Goal: Find specific page/section: Find specific page/section

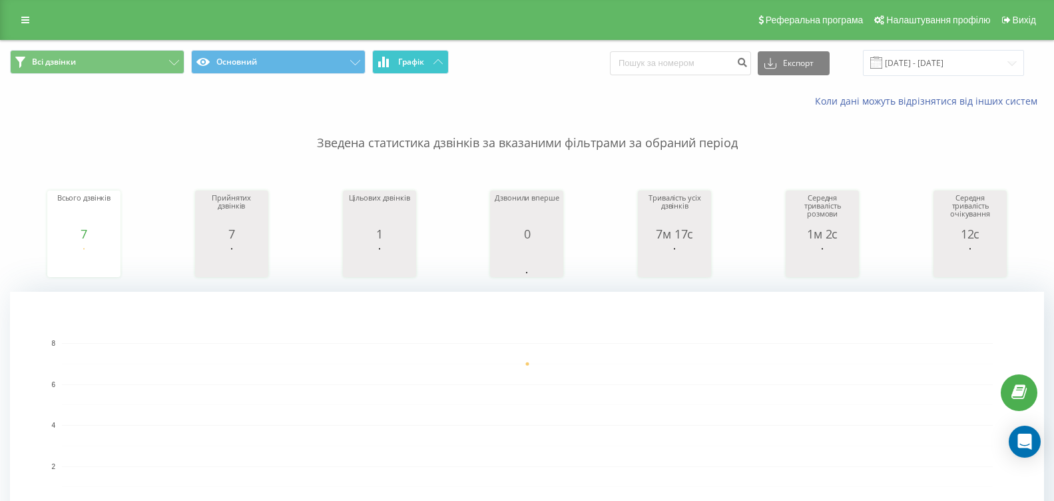
click at [438, 59] on button "Графік" at bounding box center [410, 62] width 77 height 24
click at [446, 62] on button "Графік" at bounding box center [410, 62] width 77 height 24
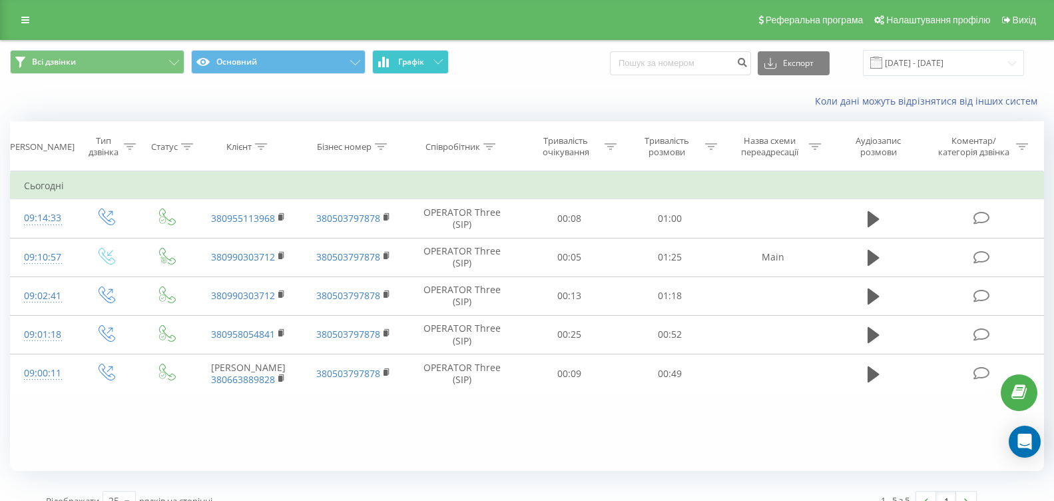
click at [446, 62] on button "Графік" at bounding box center [410, 62] width 77 height 24
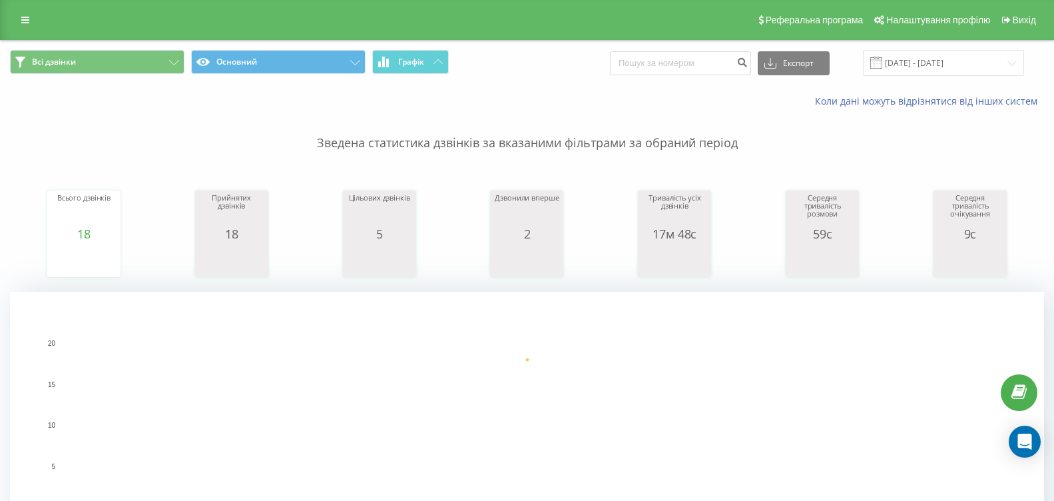
drag, startPoint x: 405, startPoint y: 47, endPoint x: 407, endPoint y: 55, distance: 8.9
click at [405, 49] on div "Всі дзвінки Основний Графік Експорт .csv .xls .xlsx [DATE] - [DATE]" at bounding box center [527, 63] width 1053 height 45
click at [410, 59] on span "Графік" at bounding box center [411, 61] width 26 height 9
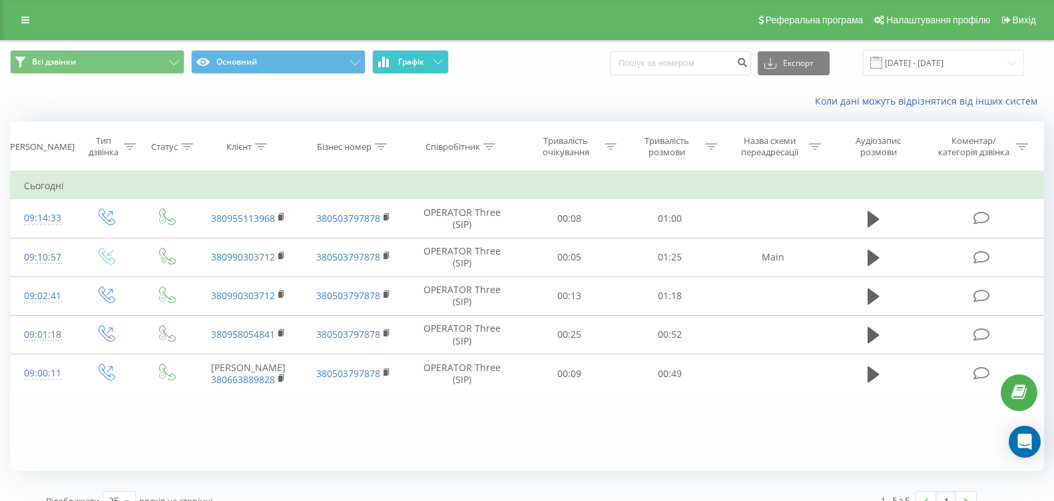
click at [410, 59] on span "Графік" at bounding box center [411, 61] width 26 height 9
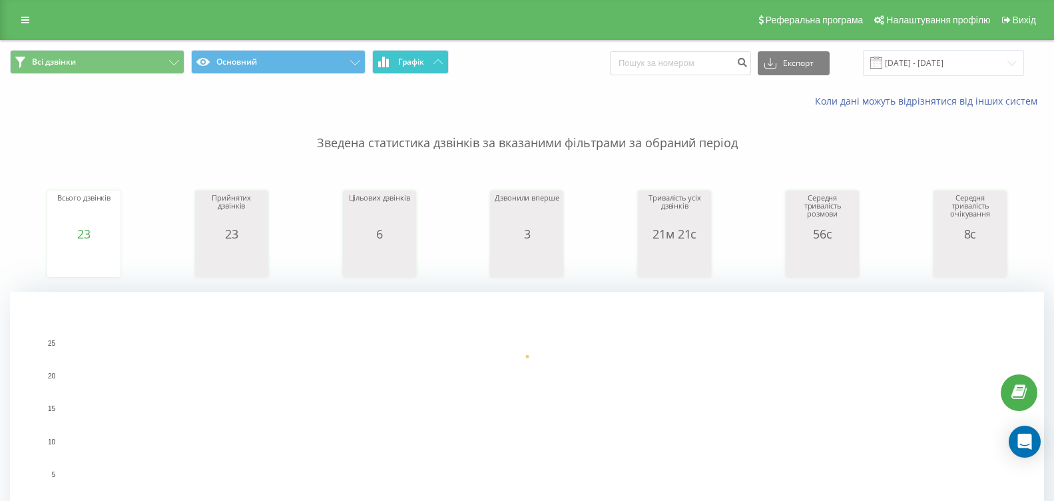
click at [395, 55] on button "Графік" at bounding box center [410, 62] width 77 height 24
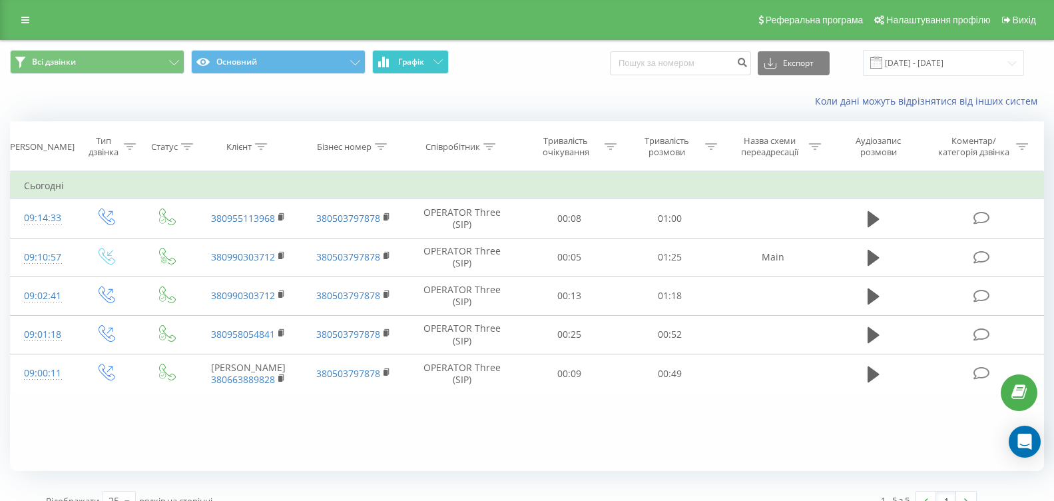
click at [395, 55] on button "Графік" at bounding box center [410, 62] width 77 height 24
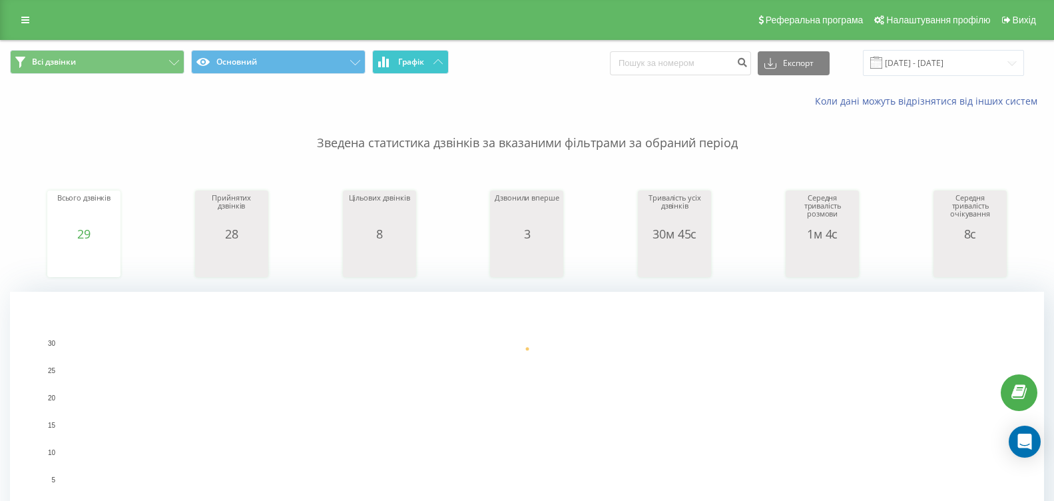
click at [403, 68] on button "Графік" at bounding box center [410, 62] width 77 height 24
click at [404, 67] on button "Графік" at bounding box center [410, 62] width 77 height 24
click at [400, 66] on span "Графік" at bounding box center [411, 61] width 26 height 9
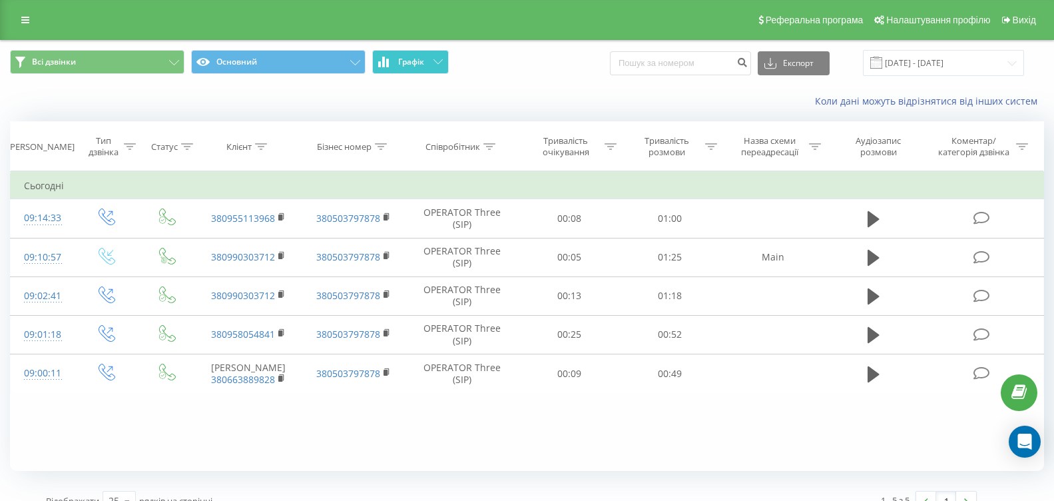
click at [400, 66] on span "Графік" at bounding box center [411, 61] width 26 height 9
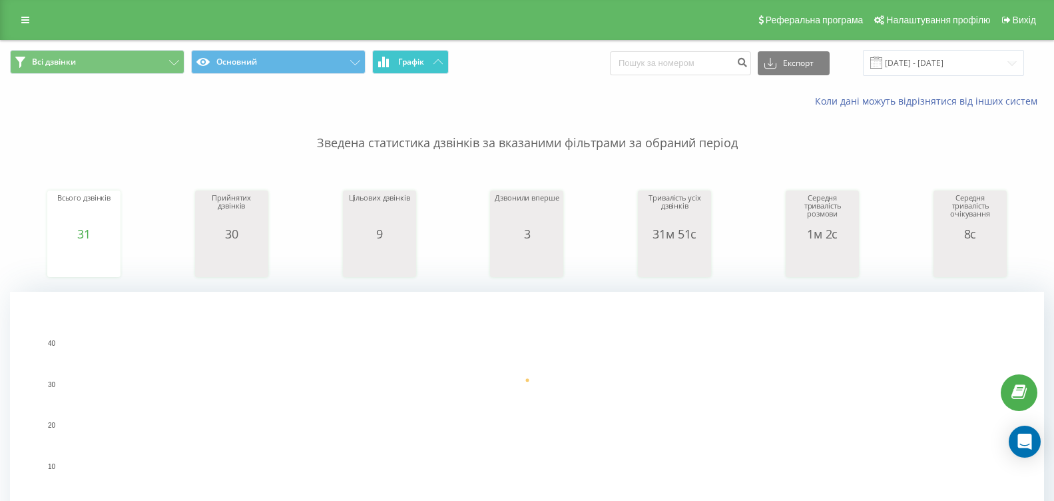
click at [429, 50] on button "Графік" at bounding box center [410, 62] width 77 height 24
drag, startPoint x: 429, startPoint y: 50, endPoint x: 350, endPoint y: 50, distance: 78.6
click at [428, 50] on button "Графік" at bounding box center [410, 62] width 77 height 24
click at [409, 57] on span "Графік" at bounding box center [411, 61] width 26 height 9
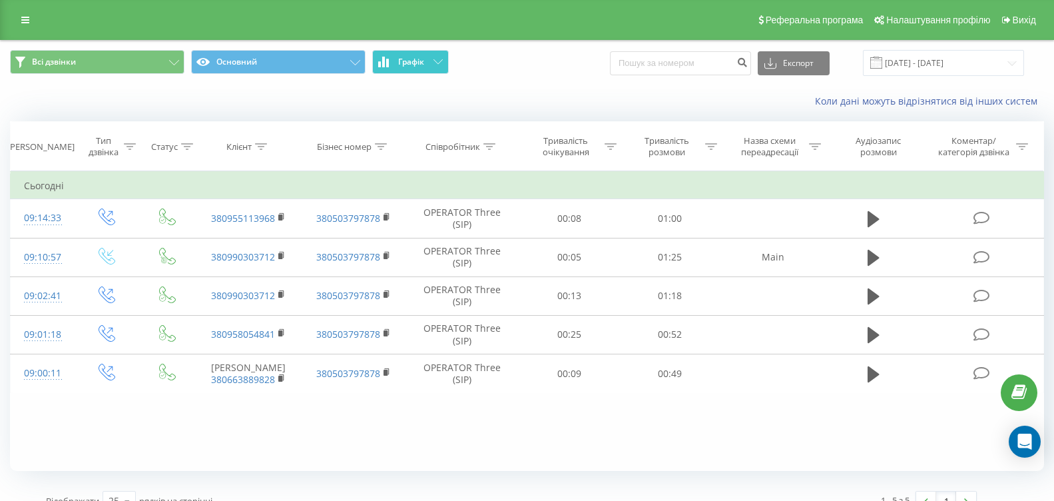
click at [409, 57] on span "Графік" at bounding box center [411, 61] width 26 height 9
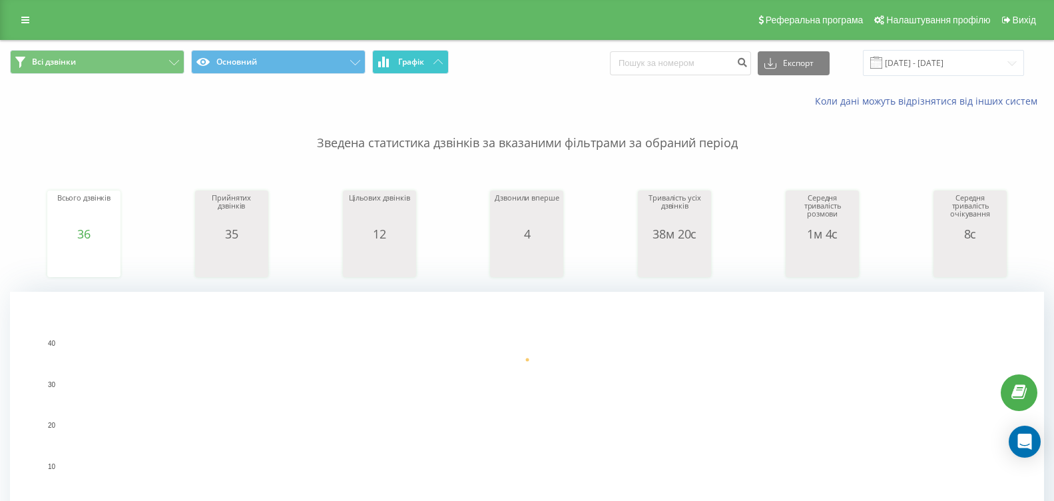
click at [388, 59] on icon at bounding box center [387, 63] width 3 height 9
click at [396, 67] on button "Графік" at bounding box center [410, 62] width 77 height 24
